Goal: Task Accomplishment & Management: Use online tool/utility

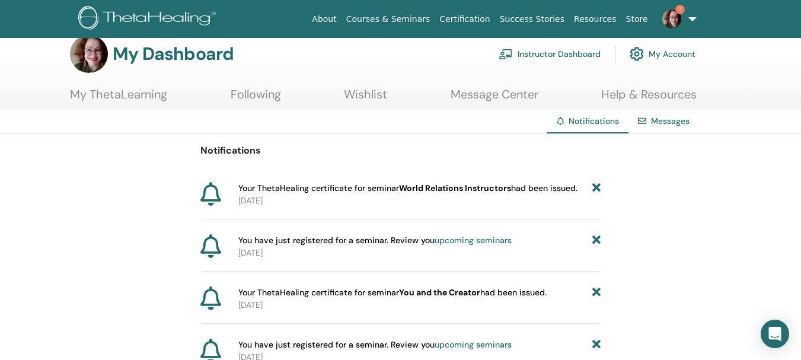
scroll to position [50, 0]
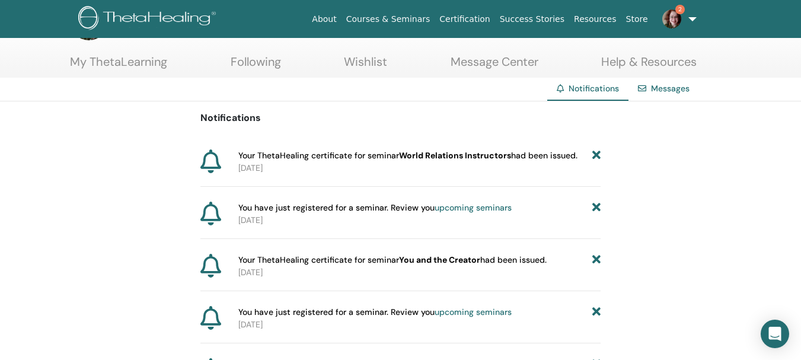
click at [675, 88] on link "Messages" at bounding box center [670, 88] width 39 height 11
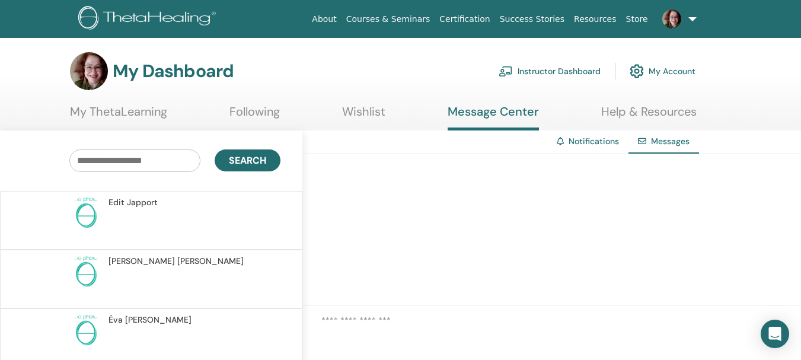
click at [560, 75] on link "Instructor Dashboard" at bounding box center [550, 71] width 102 height 26
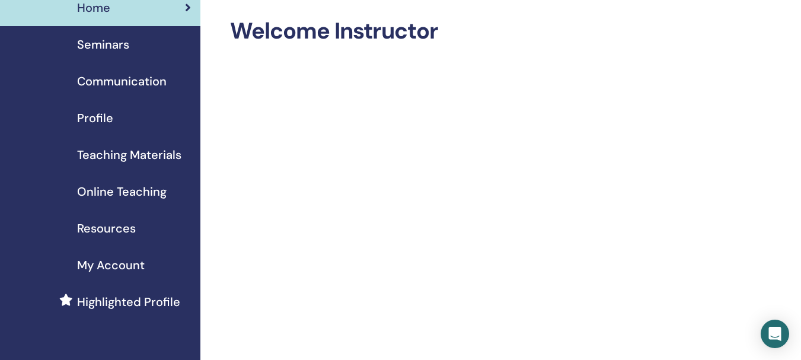
scroll to position [4, 0]
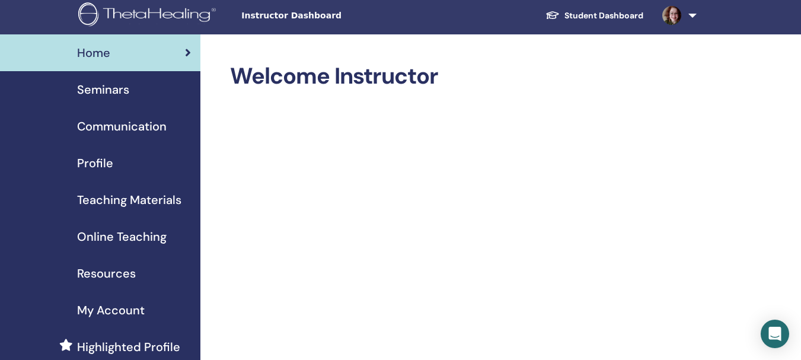
click at [690, 20] on link at bounding box center [677, 15] width 49 height 38
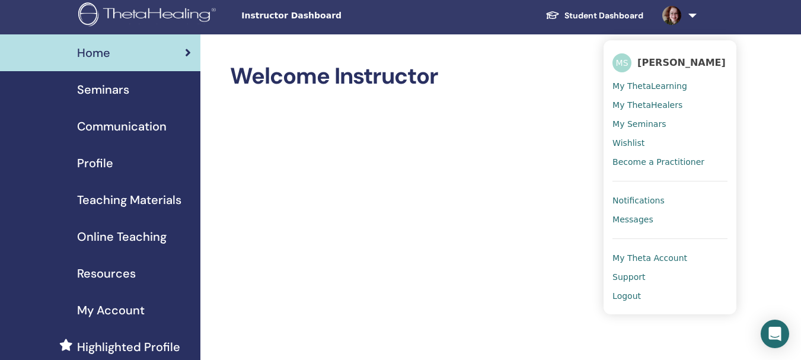
click at [655, 257] on span "My Theta Account" at bounding box center [650, 258] width 75 height 11
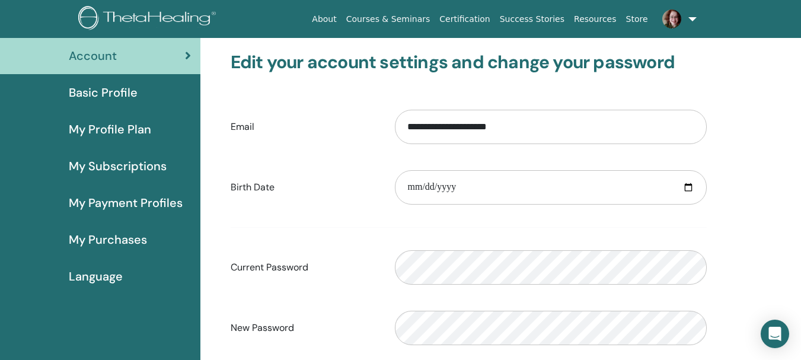
scroll to position [71, 0]
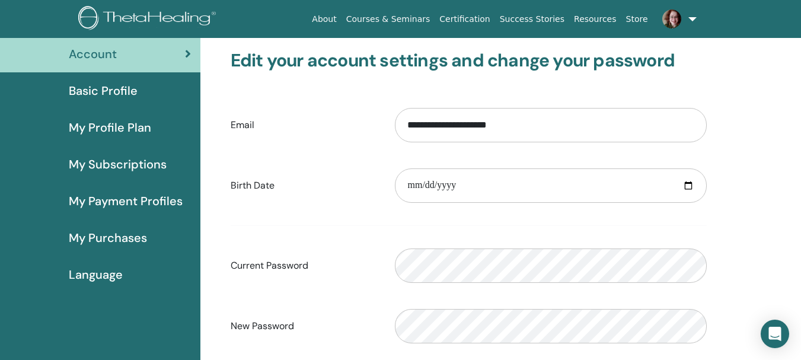
click at [94, 90] on span "Basic Profile" at bounding box center [103, 91] width 69 height 18
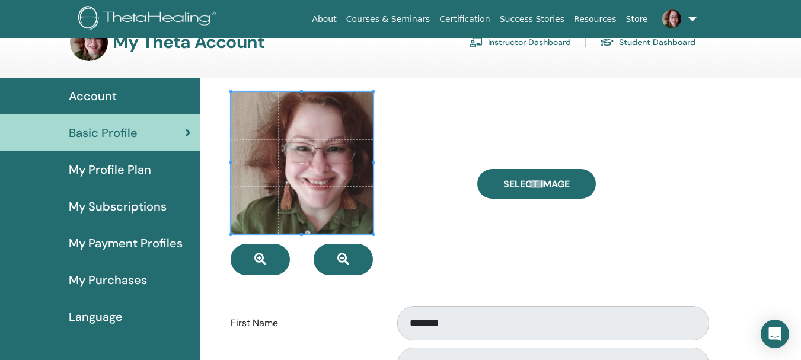
scroll to position [21, 0]
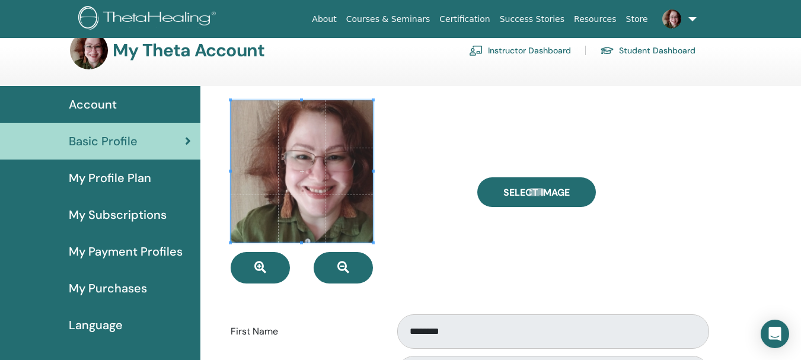
click at [83, 174] on span "My Profile Plan" at bounding box center [110, 178] width 82 height 18
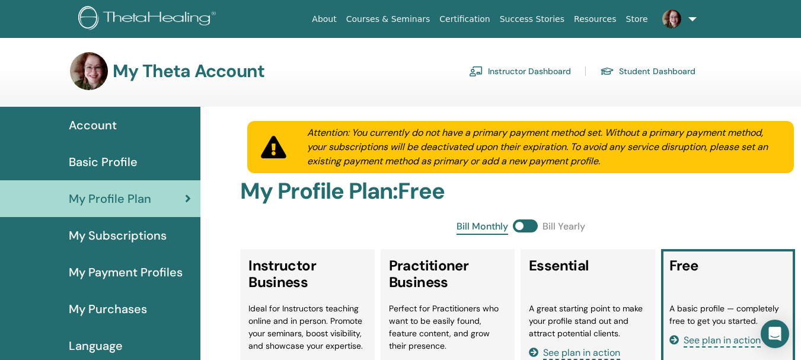
click at [482, 20] on link "Certification" at bounding box center [465, 19] width 60 height 22
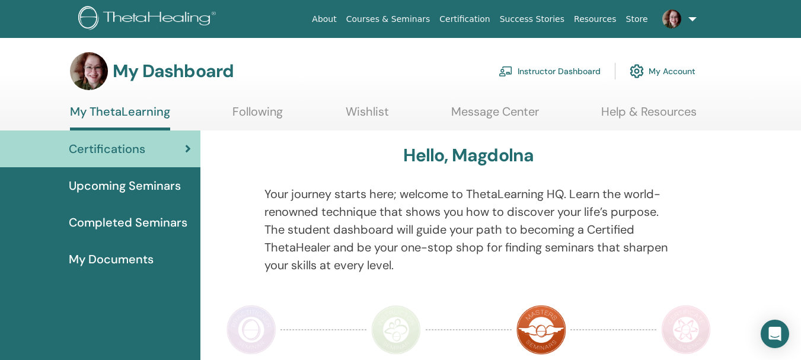
click at [140, 215] on span "Completed Seminars" at bounding box center [128, 223] width 119 height 18
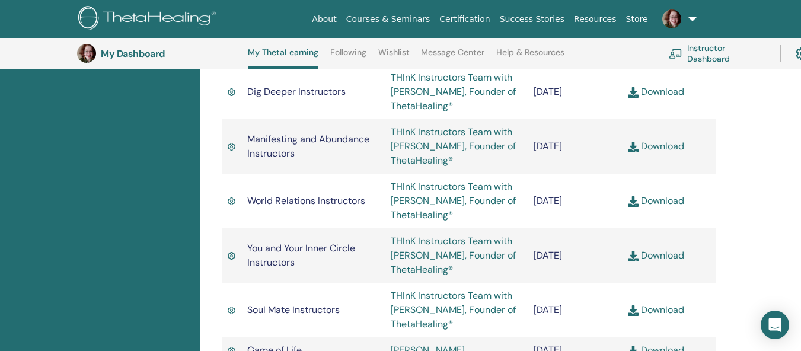
scroll to position [911, 0]
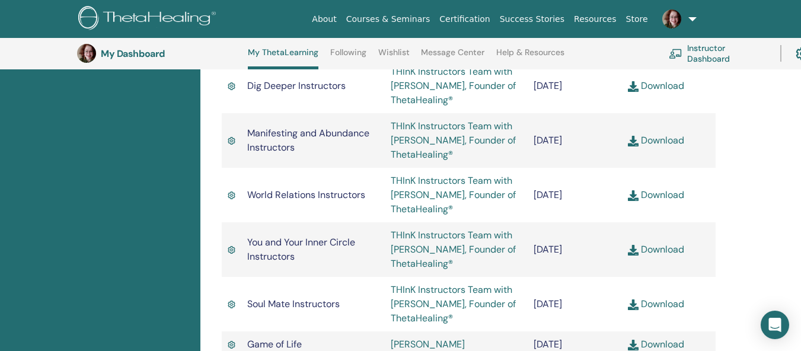
click at [654, 189] on link "Download" at bounding box center [656, 195] width 56 height 12
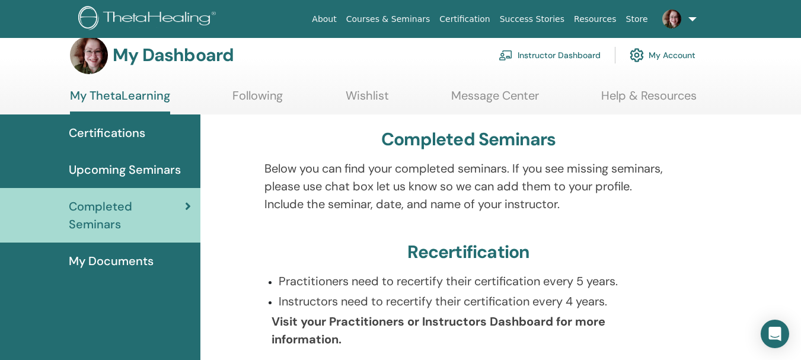
scroll to position [0, 0]
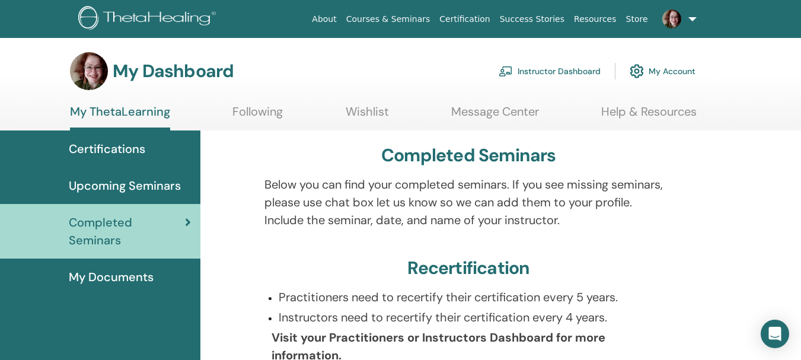
click at [694, 18] on link at bounding box center [677, 19] width 49 height 38
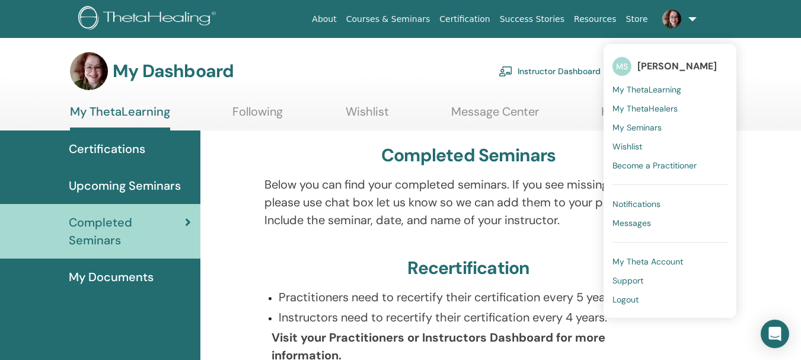
click at [528, 72] on link "Instructor Dashboard" at bounding box center [550, 71] width 102 height 26
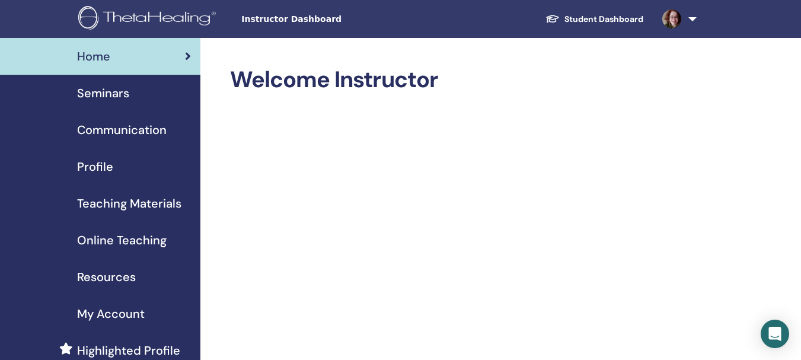
click at [106, 97] on span "Seminars" at bounding box center [103, 93] width 52 height 18
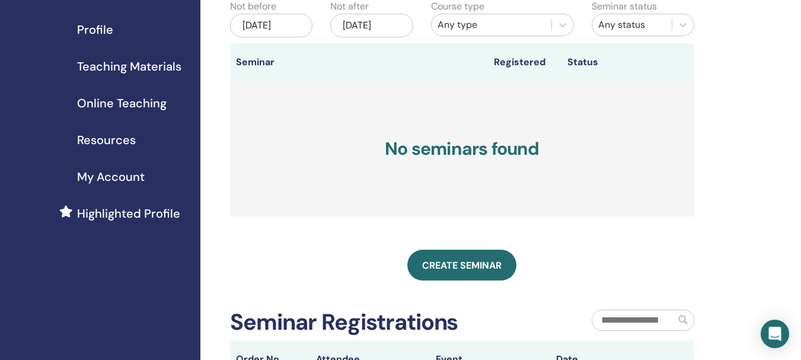
scroll to position [178, 0]
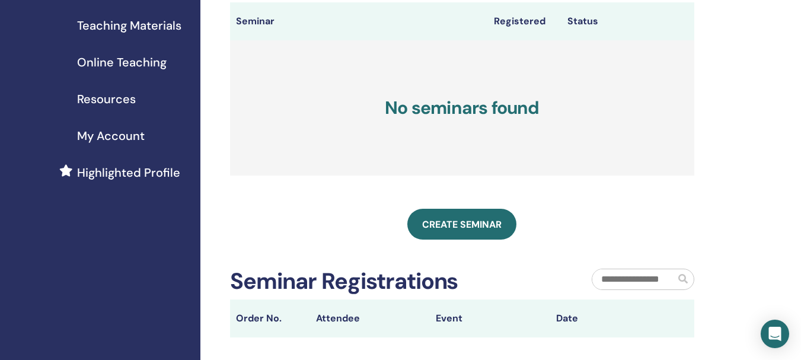
click at [117, 133] on span "My Account" at bounding box center [111, 136] width 68 height 18
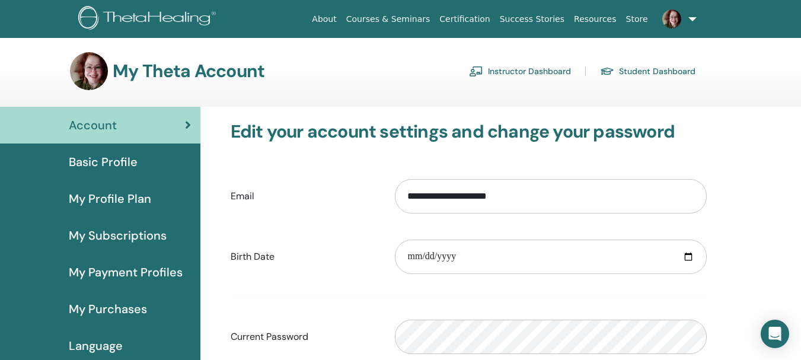
click at [424, 19] on link "Courses & Seminars" at bounding box center [389, 19] width 94 height 22
click at [644, 70] on link "Student Dashboard" at bounding box center [647, 71] width 95 height 19
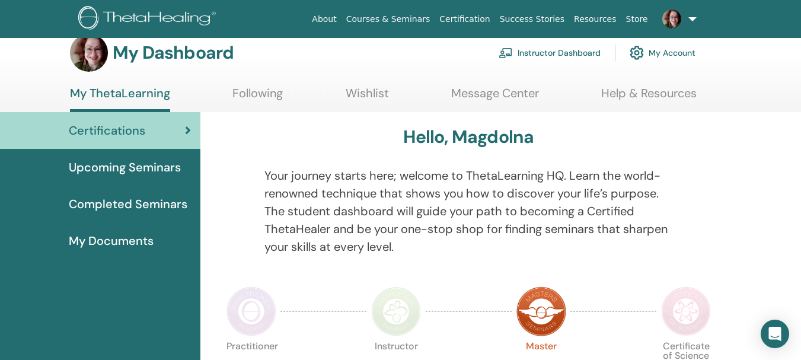
scroll to position [28, 0]
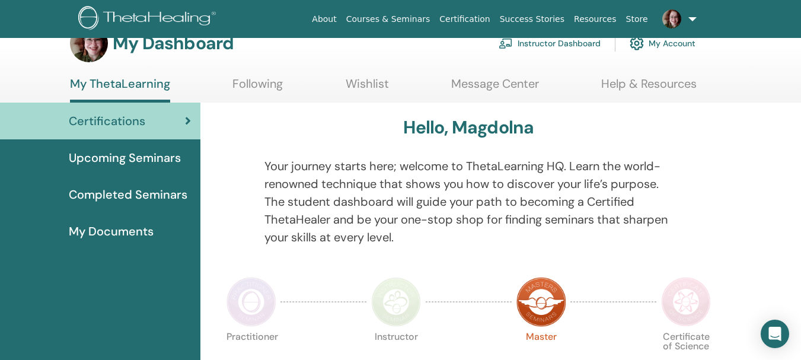
click at [113, 228] on span "My Documents" at bounding box center [111, 231] width 85 height 18
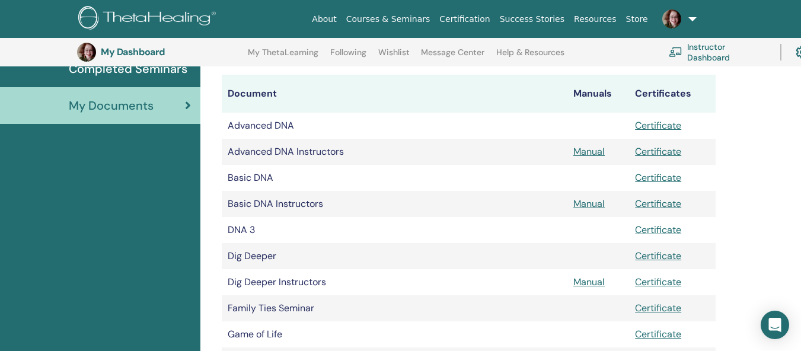
scroll to position [177, 0]
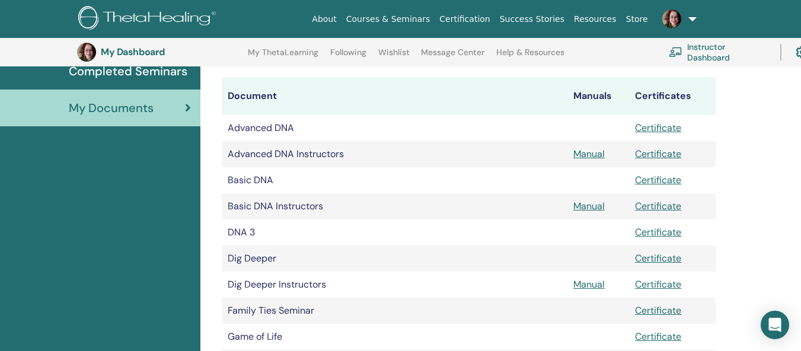
click at [282, 55] on link "My ThetaLearning" at bounding box center [283, 56] width 71 height 19
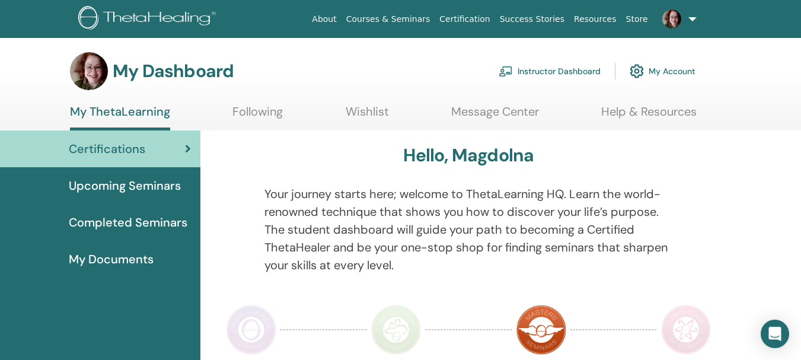
click at [698, 20] on link at bounding box center [677, 19] width 49 height 38
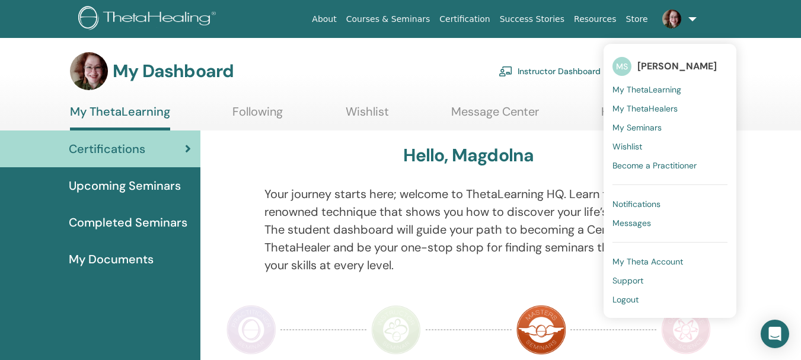
click at [636, 120] on link "My Seminars" at bounding box center [670, 127] width 115 height 19
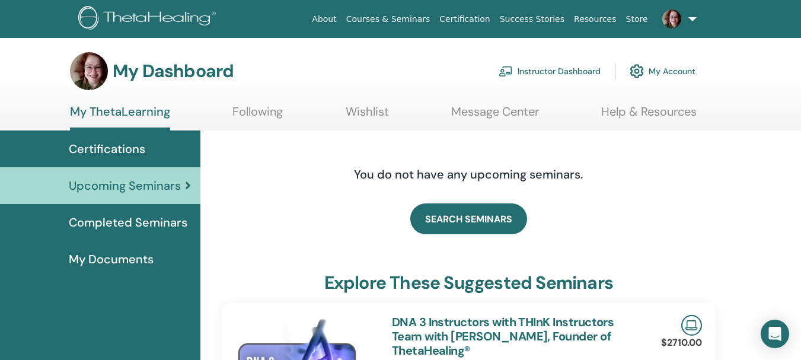
click at [95, 225] on span "Completed Seminars" at bounding box center [128, 223] width 119 height 18
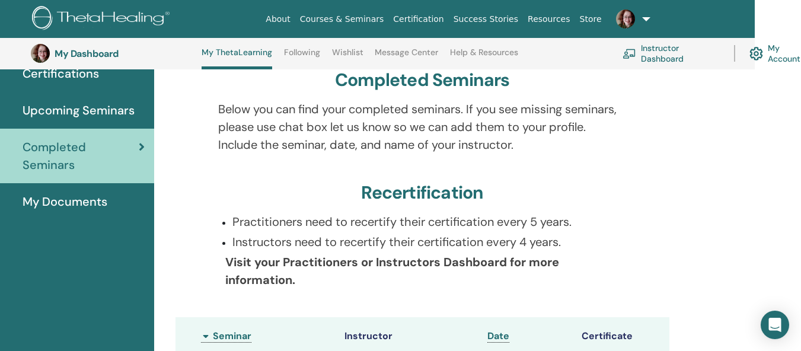
scroll to position [107, 58]
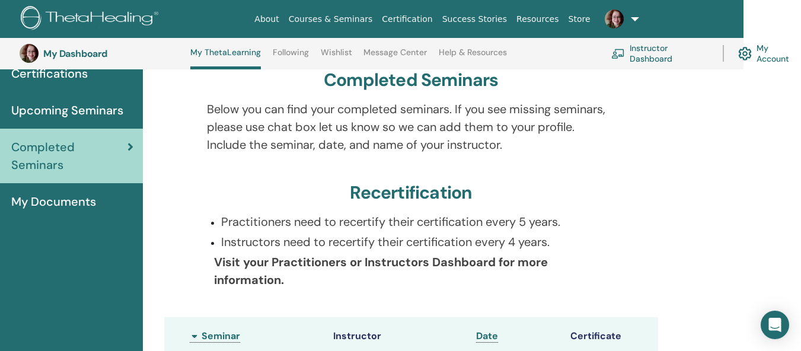
click at [776, 55] on link "My Account" at bounding box center [769, 53] width 63 height 26
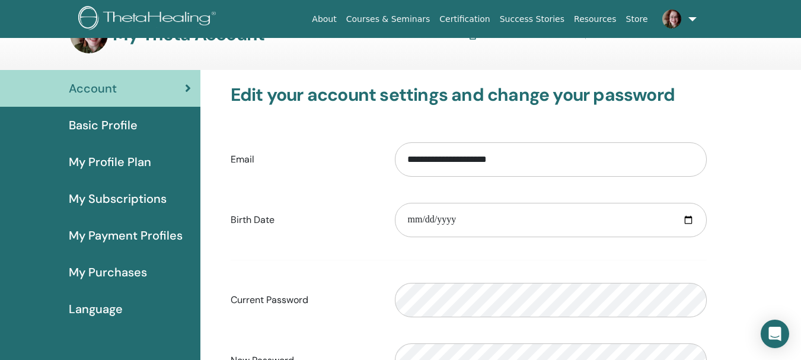
scroll to position [33, 0]
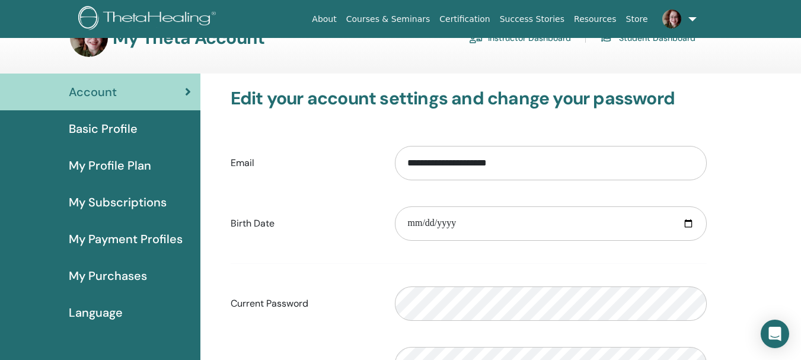
click at [106, 126] on span "Basic Profile" at bounding box center [103, 129] width 69 height 18
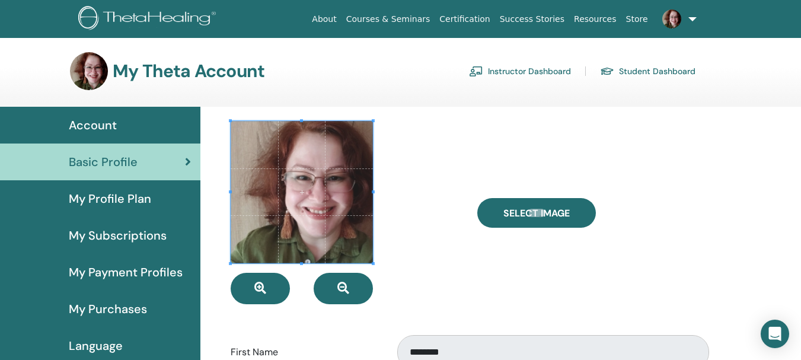
click at [416, 18] on link "Courses & Seminars" at bounding box center [389, 19] width 94 height 22
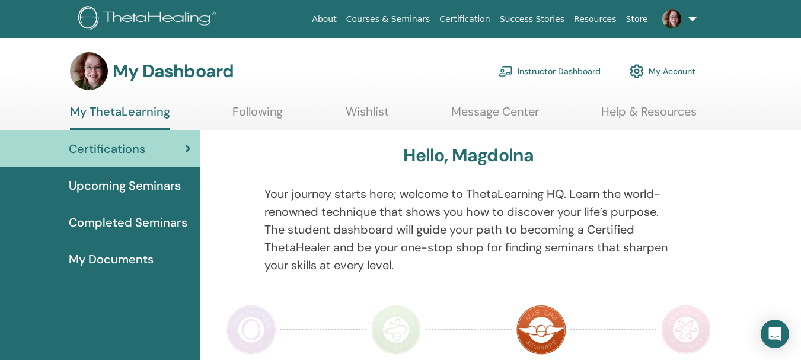
click at [147, 180] on span "Upcoming Seminars" at bounding box center [125, 186] width 112 height 18
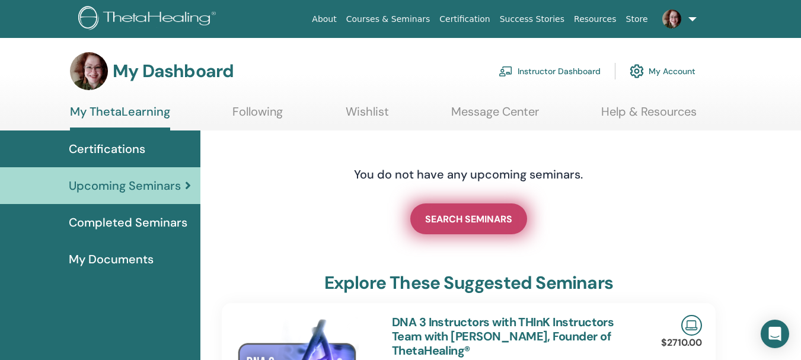
click at [438, 228] on link "SEARCH SEMINARS" at bounding box center [468, 218] width 117 height 31
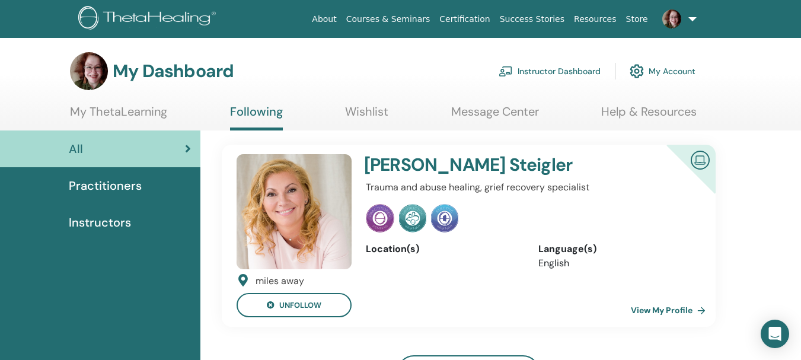
click at [559, 74] on link "Instructor Dashboard" at bounding box center [550, 71] width 102 height 26
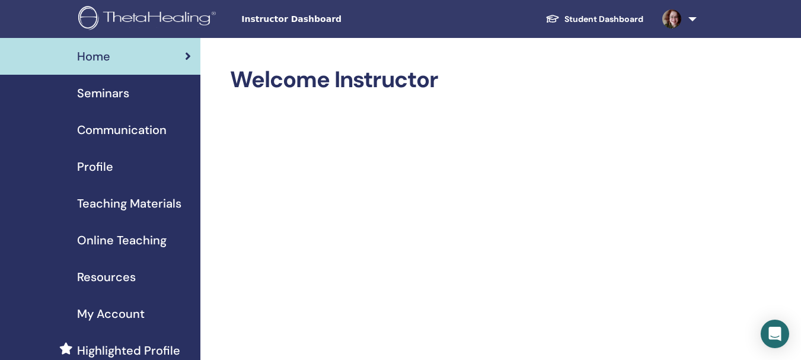
click at [91, 95] on span "Seminars" at bounding box center [103, 93] width 52 height 18
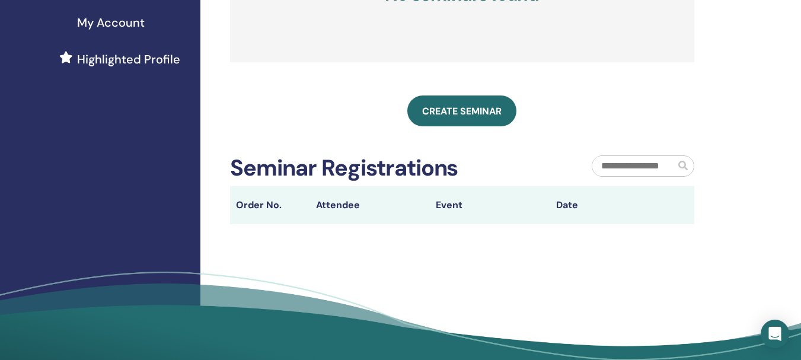
scroll to position [300, 0]
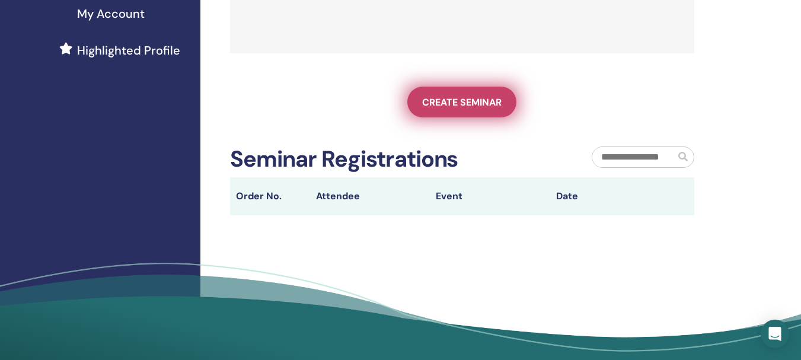
click at [476, 109] on span "Create seminar" at bounding box center [461, 102] width 79 height 12
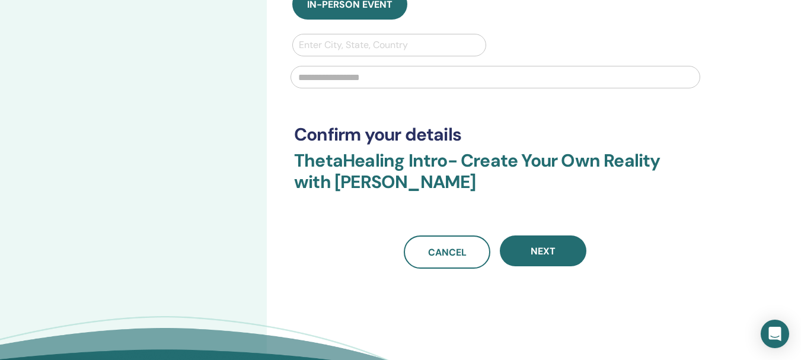
scroll to position [261, 0]
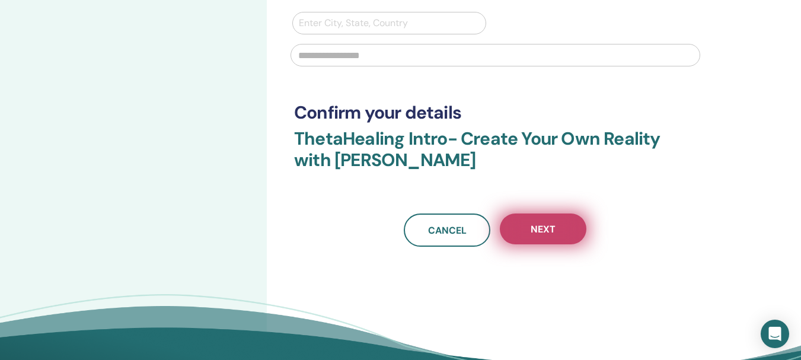
click at [546, 234] on span "Next" at bounding box center [543, 229] width 25 height 12
